Goal: Navigation & Orientation: Find specific page/section

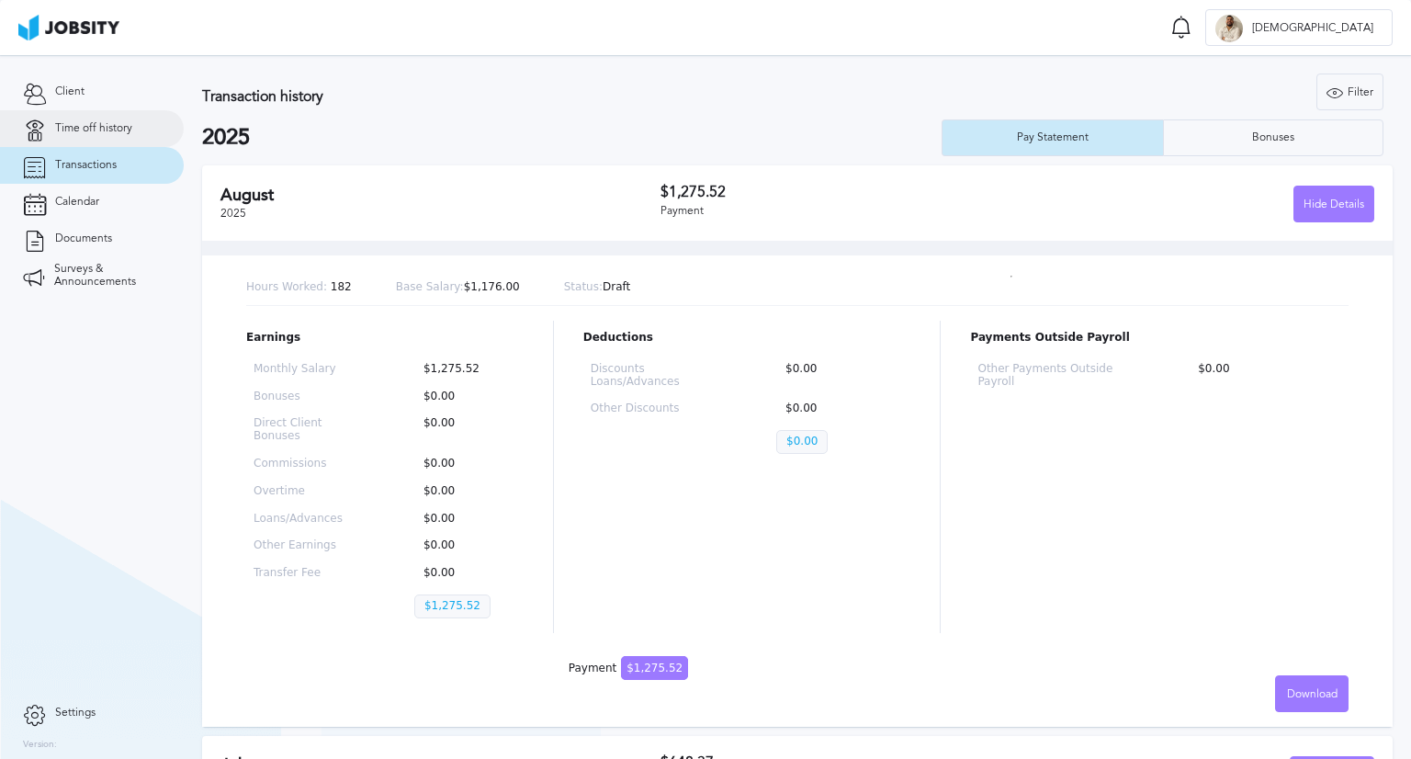
click at [88, 137] on link "Time off history" at bounding box center [92, 128] width 184 height 37
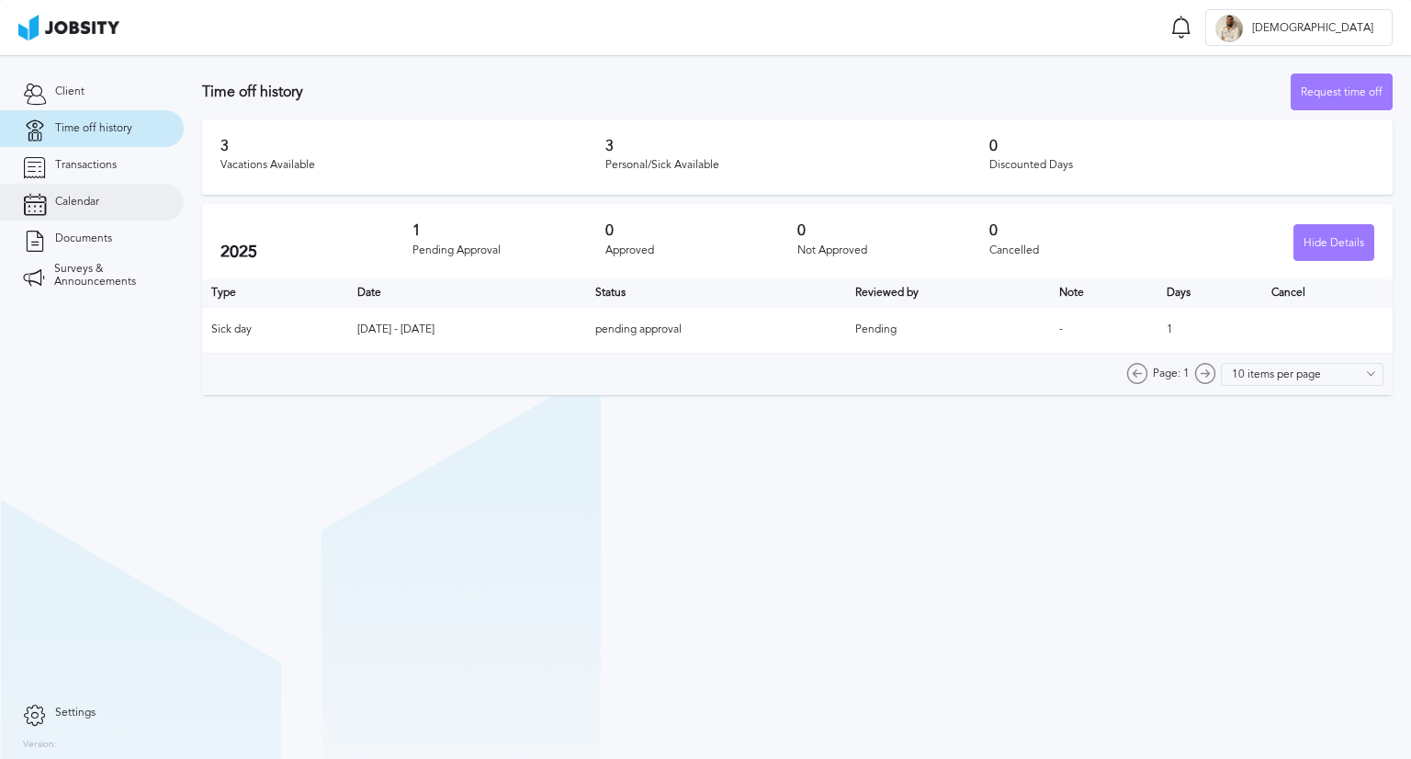
click at [106, 213] on link "Calendar" at bounding box center [92, 202] width 184 height 37
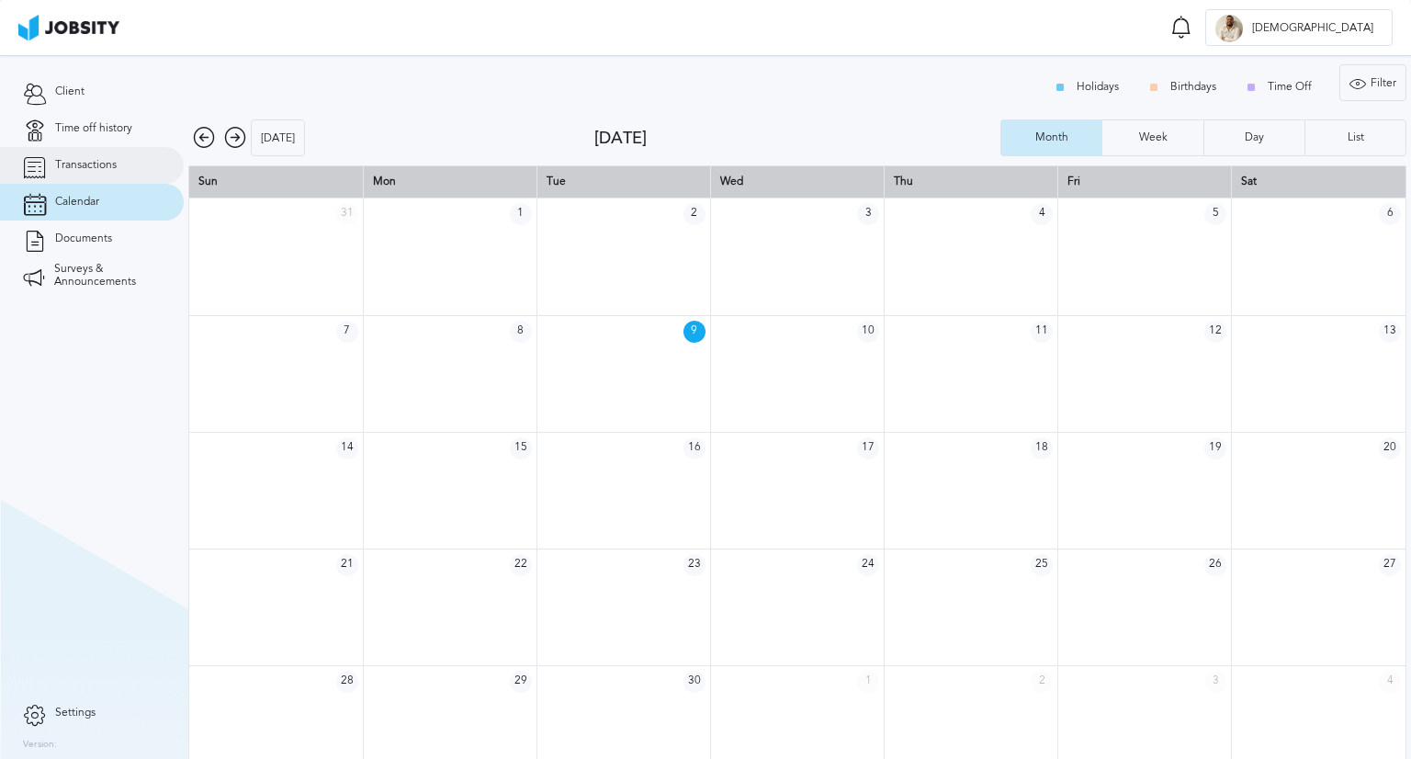
click at [84, 167] on span "Transactions" at bounding box center [86, 165] width 62 height 13
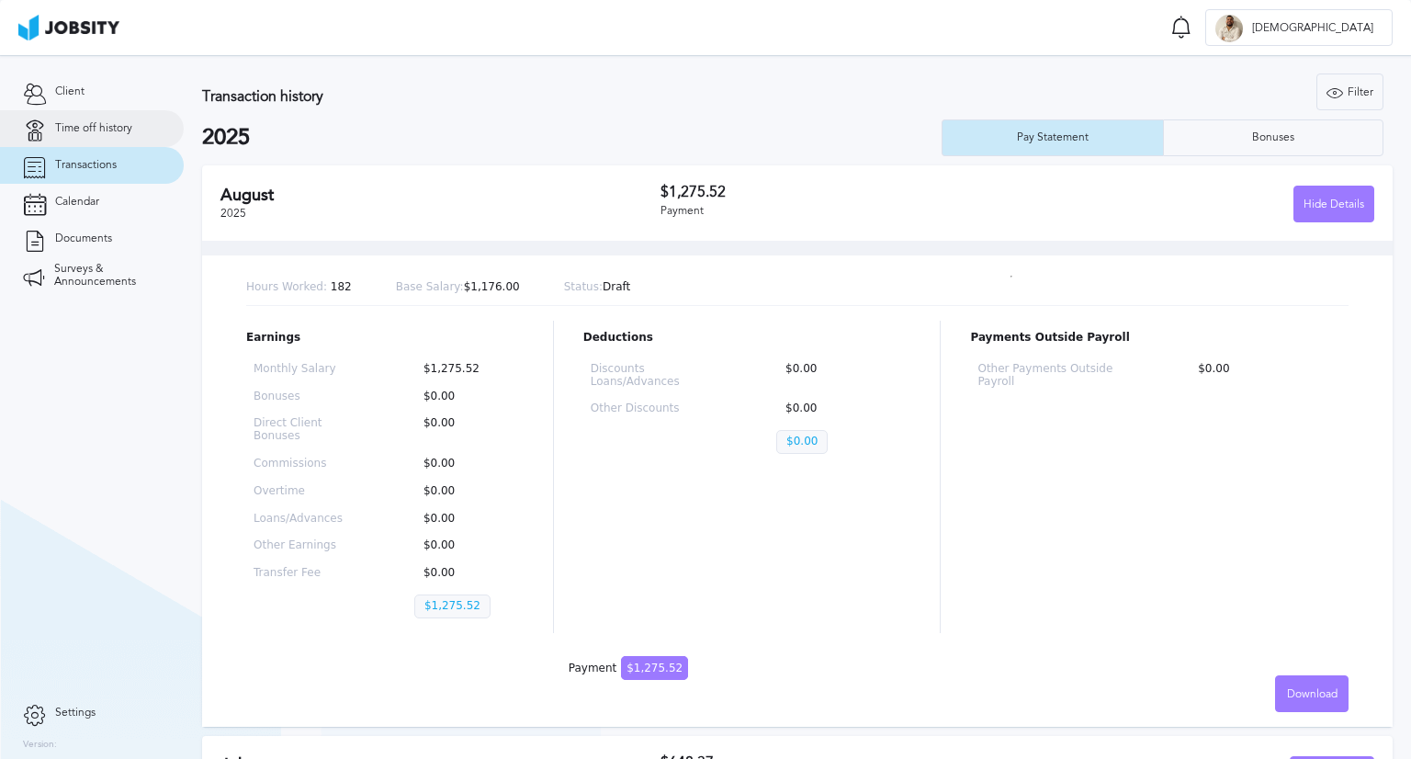
click at [92, 128] on span "Time off history" at bounding box center [93, 128] width 77 height 13
